Goal: Task Accomplishment & Management: Use online tool/utility

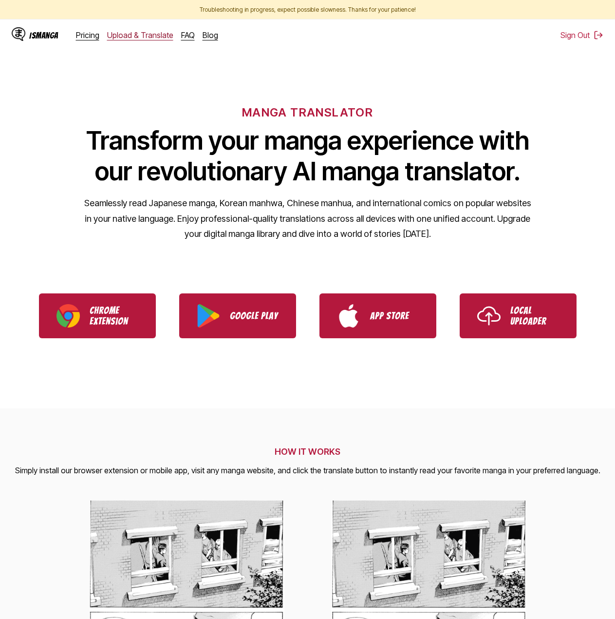
click at [129, 39] on link "Upload & Translate" at bounding box center [140, 35] width 66 height 10
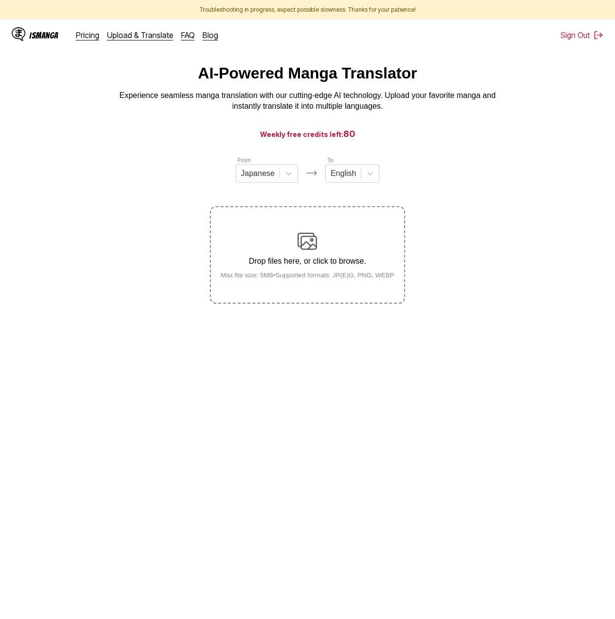
drag, startPoint x: 515, startPoint y: 123, endPoint x: 471, endPoint y: 104, distance: 48.4
click at [471, 104] on p "Experience seamless manga translation with our cutting-edge AI technology. Uplo…" at bounding box center [308, 101] width 390 height 22
click at [379, 236] on div "Drop files here, or click to browse. Max file size: 5MB • Supported formats: JP…" at bounding box center [308, 254] width 190 height 47
click at [0, 0] on input "Drop files here, or click to browse. Max file size: 5MB • Supported formats: JP…" at bounding box center [0, 0] width 0 height 0
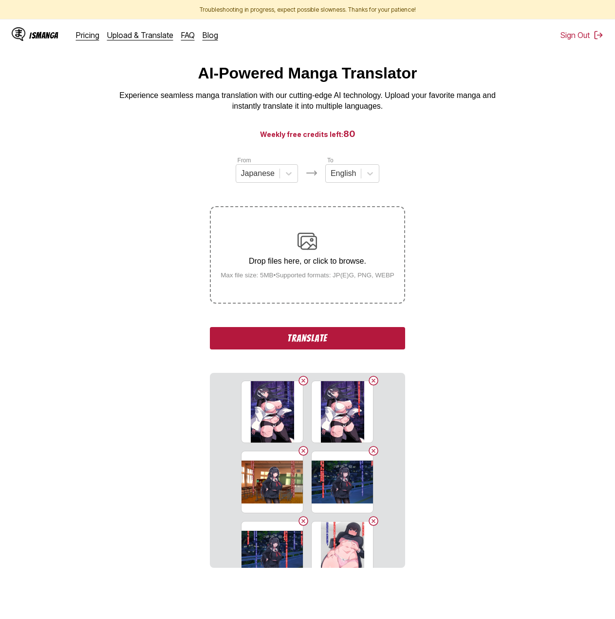
click at [361, 335] on button "Translate" at bounding box center [307, 338] width 195 height 22
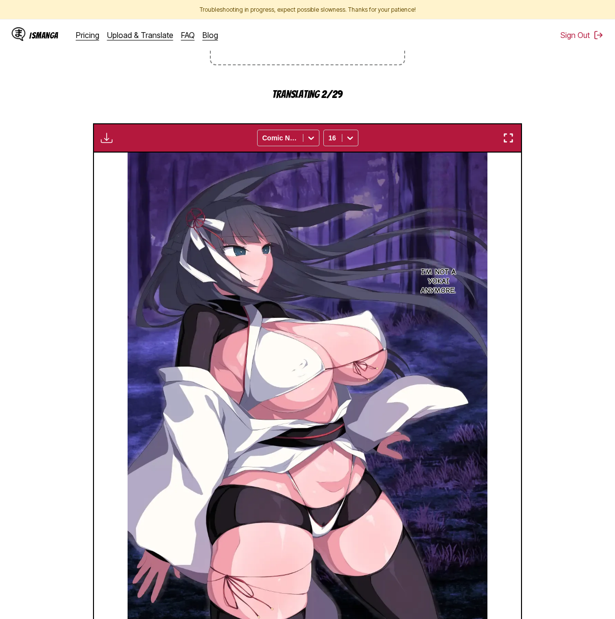
scroll to position [287, 0]
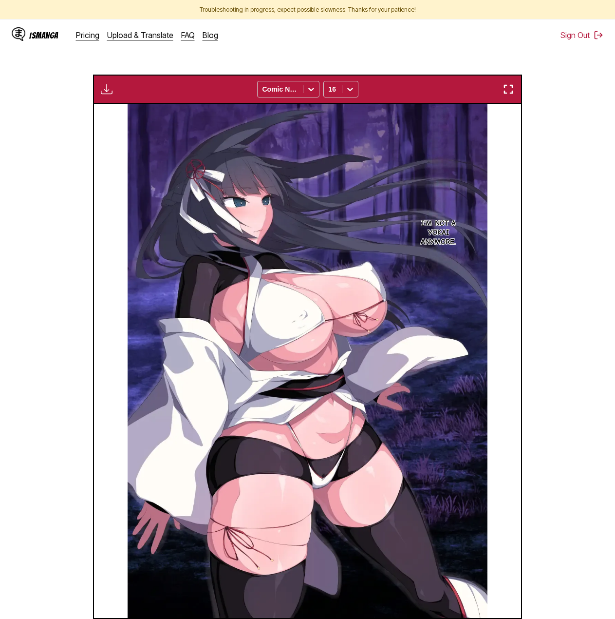
click at [589, 215] on section "From Japanese To English Drop files here, or click to browse. Max file size: 5M…" at bounding box center [308, 257] width 600 height 778
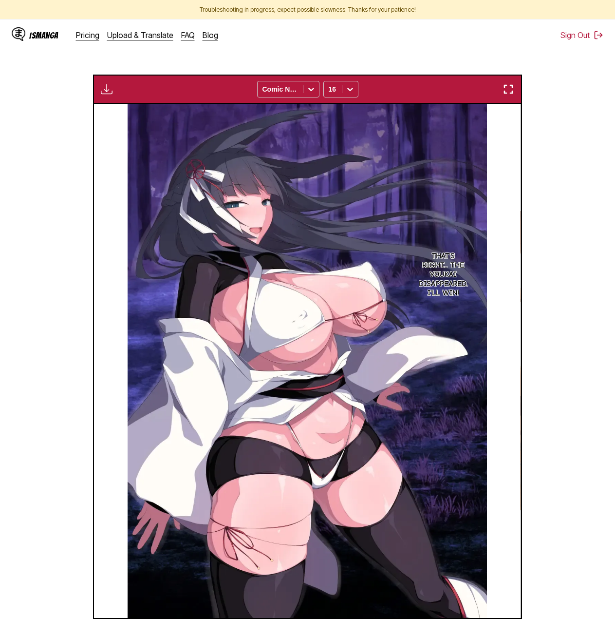
scroll to position [0, 854]
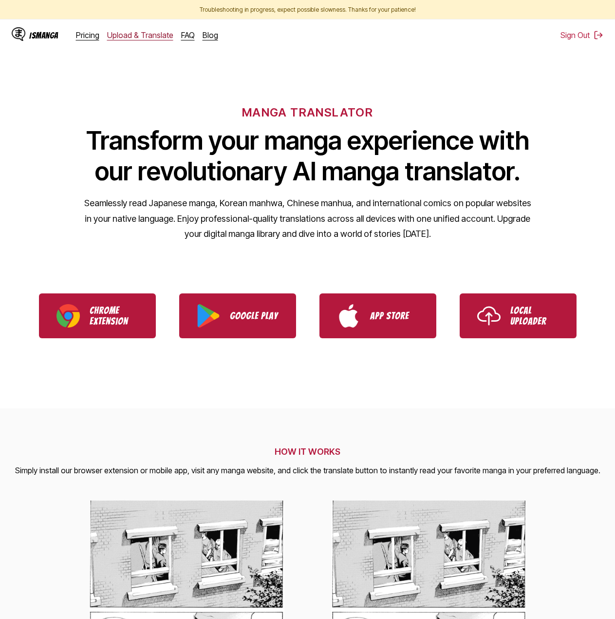
click at [130, 34] on link "Upload & Translate" at bounding box center [140, 35] width 66 height 10
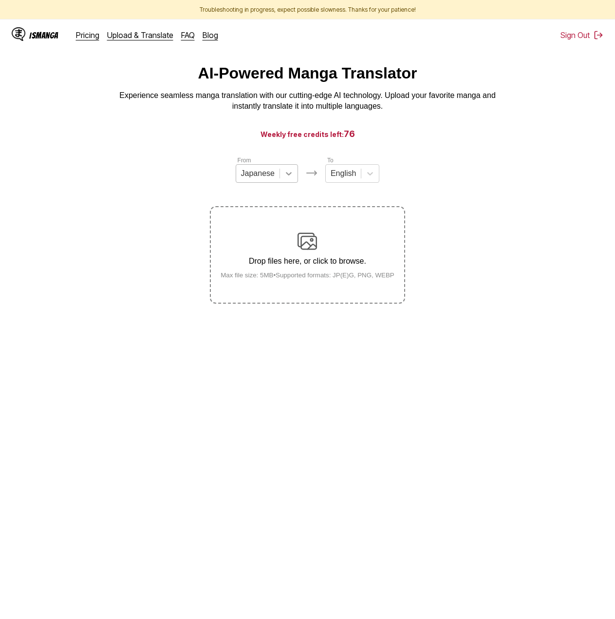
click at [289, 175] on icon at bounding box center [289, 174] width 10 height 10
click at [281, 230] on div "Chinese" at bounding box center [267, 230] width 62 height 17
click at [319, 247] on div "Drop files here, or click to browse. Max file size: 5MB • Supported formats: JP…" at bounding box center [308, 254] width 190 height 47
click at [0, 0] on input "Drop files here, or click to browse. Max file size: 5MB • Supported formats: JP…" at bounding box center [0, 0] width 0 height 0
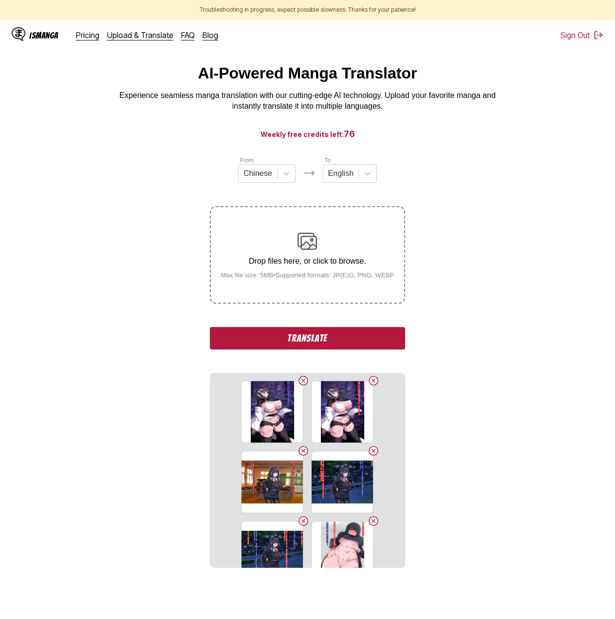
click at [265, 339] on button "Translate" at bounding box center [307, 338] width 195 height 22
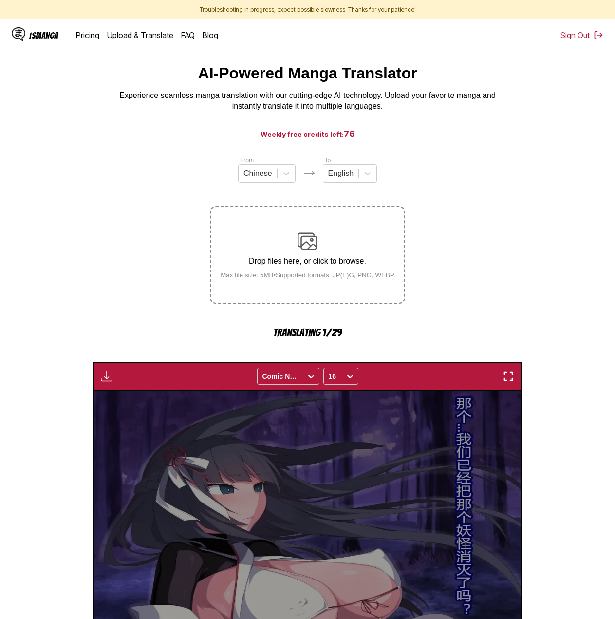
scroll to position [287, 0]
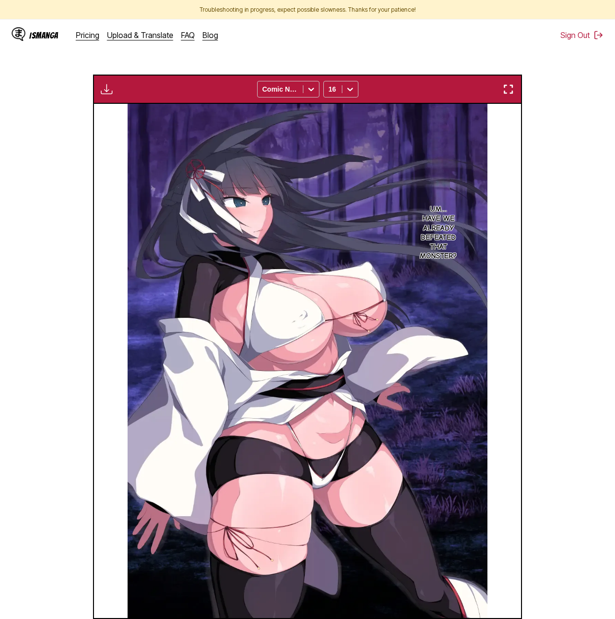
click at [543, 296] on section "From Chinese To English Drop files here, or click to browse. Max file size: 5MB…" at bounding box center [308, 257] width 600 height 778
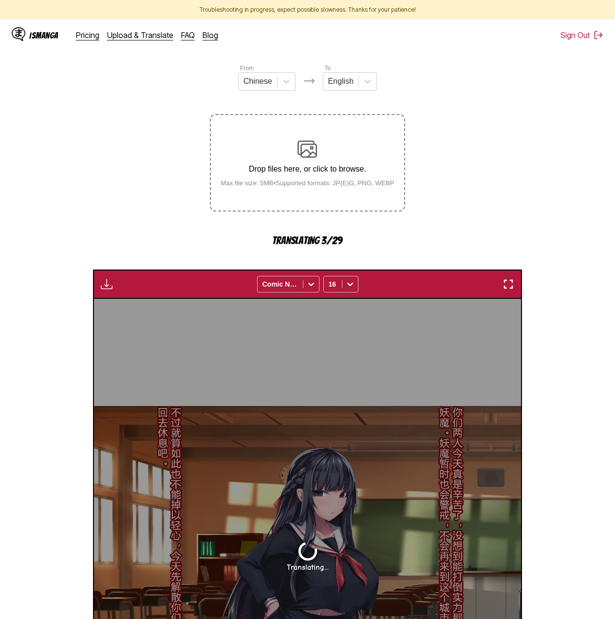
scroll to position [0, 0]
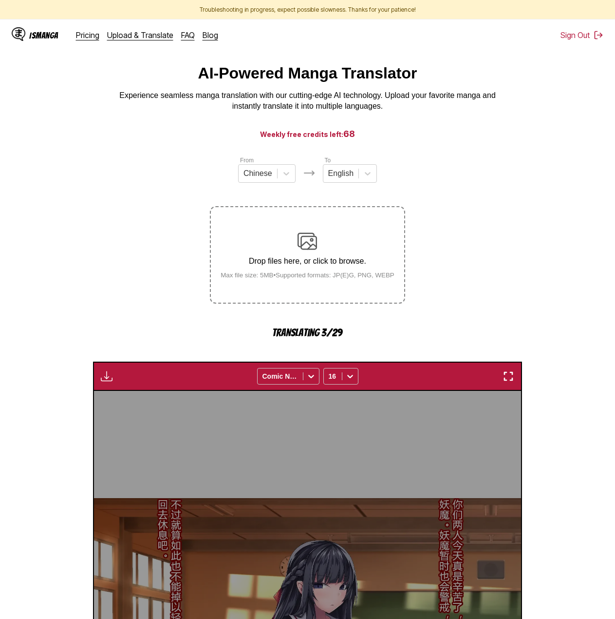
drag, startPoint x: 554, startPoint y: 284, endPoint x: 529, endPoint y: 200, distance: 87.5
click at [529, 200] on section "From Chinese To English Drop files here, or click to browse. Max file size: 5MB…" at bounding box center [308, 544] width 600 height 778
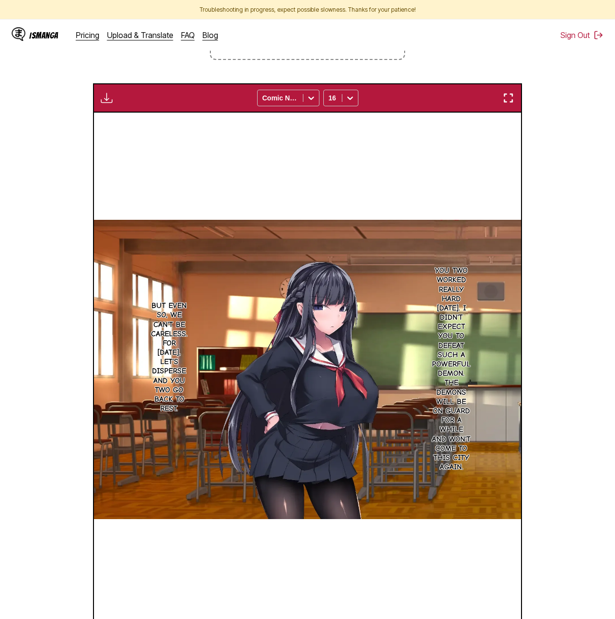
scroll to position [372, 0]
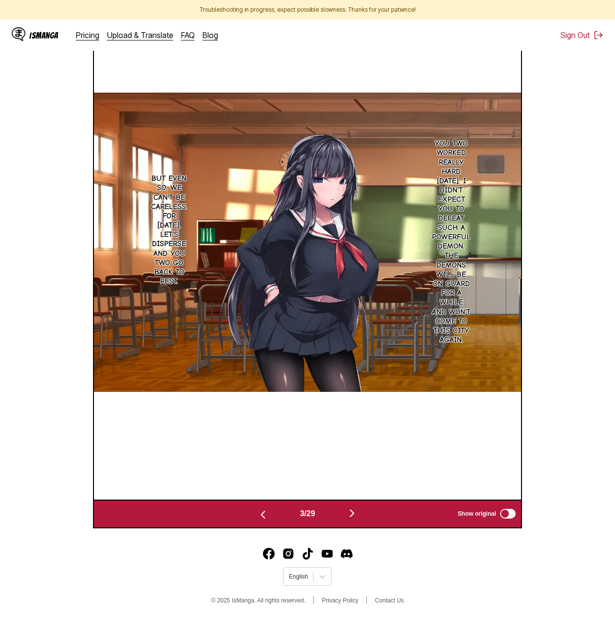
click at [555, 355] on section "From Chinese To English Drop files here, or click to browse. Max file size: 5MB…" at bounding box center [308, 156] width 600 height 743
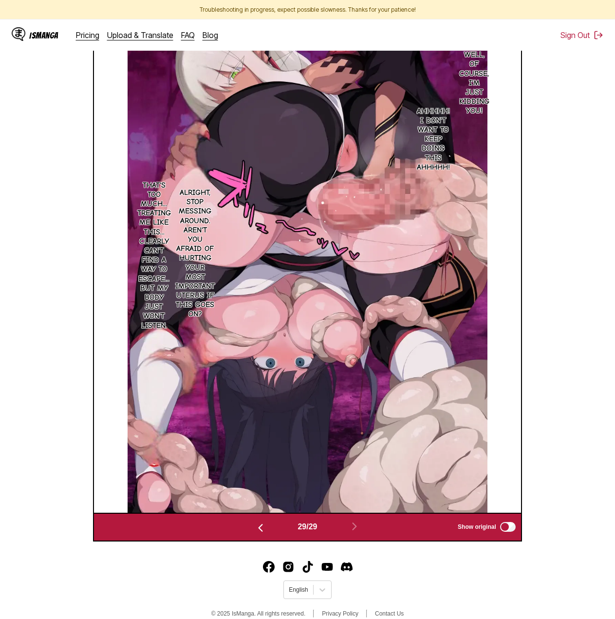
scroll to position [114, 0]
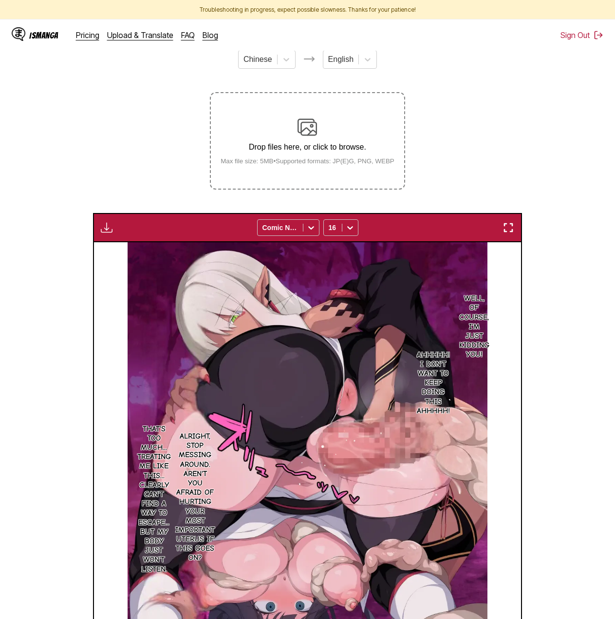
click at [111, 225] on img "button" at bounding box center [107, 228] width 12 height 12
click at [111, 259] on button "Download All" at bounding box center [133, 259] width 62 height 23
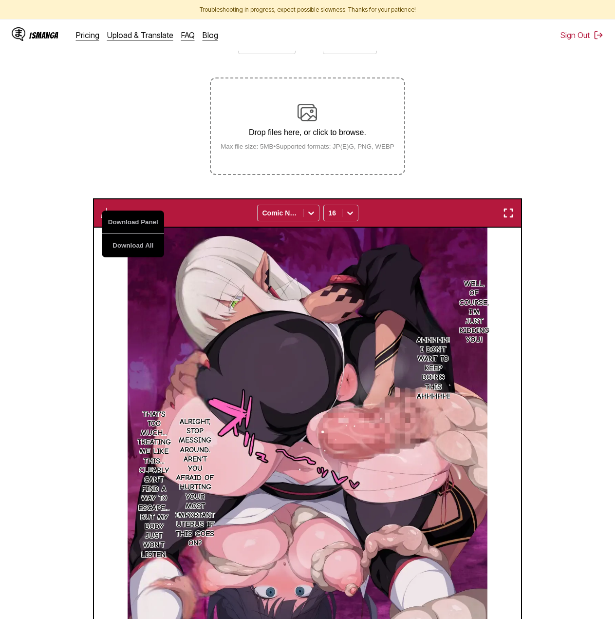
scroll to position [0, 0]
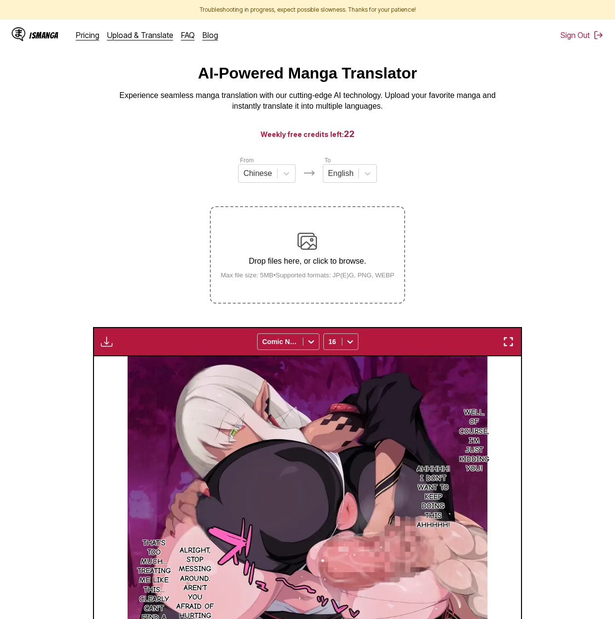
click at [473, 140] on h3 "Weekly free credits left: 22" at bounding box center [307, 134] width 569 height 12
